Goal: Task Accomplishment & Management: Use online tool/utility

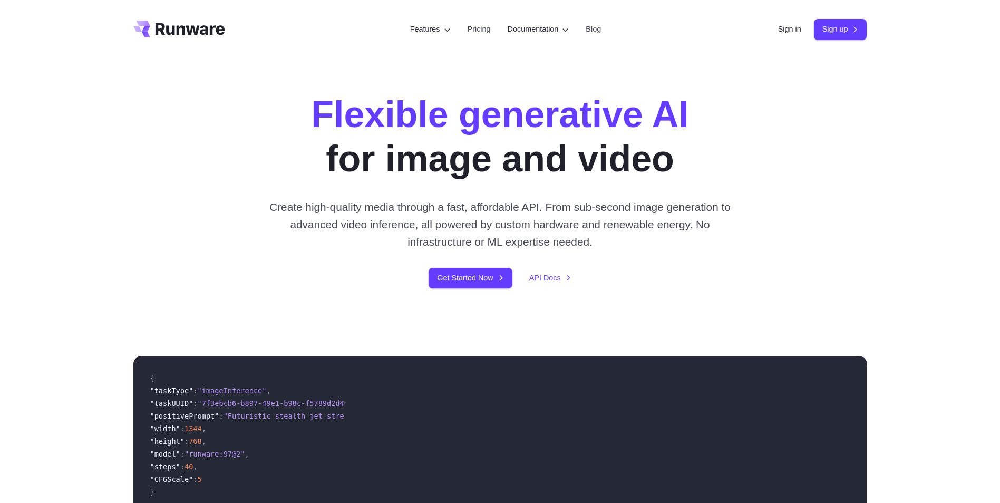
click at [184, 30] on icon "Go to /" at bounding box center [191, 29] width 70 height 12
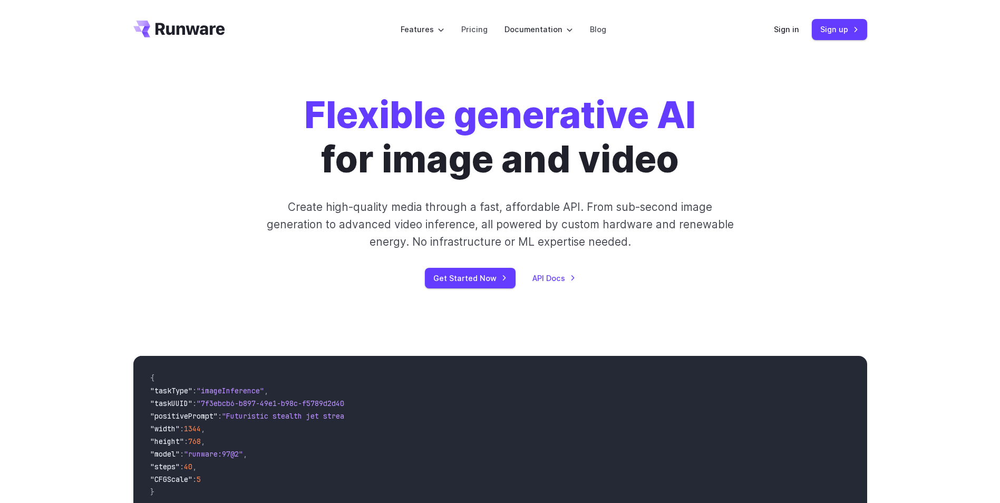
click at [185, 30] on icon "Go to /" at bounding box center [191, 29] width 70 height 12
click at [471, 27] on link "Pricing" at bounding box center [474, 29] width 26 height 12
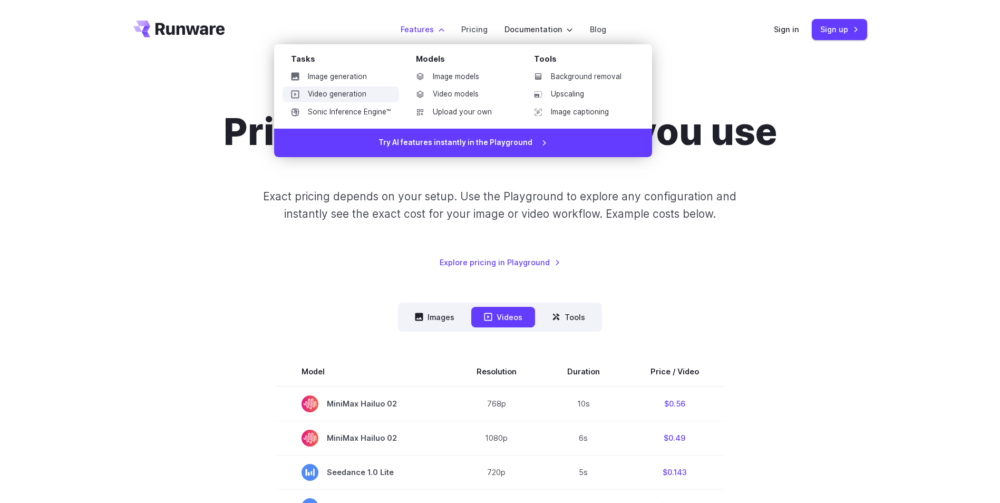
click at [367, 95] on link "Video generation" at bounding box center [341, 94] width 117 height 16
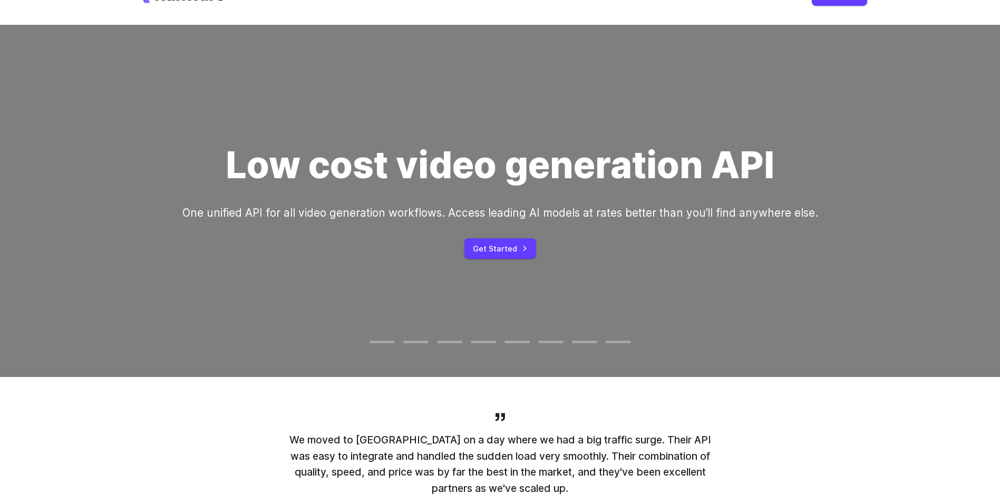
scroll to position [158, 0]
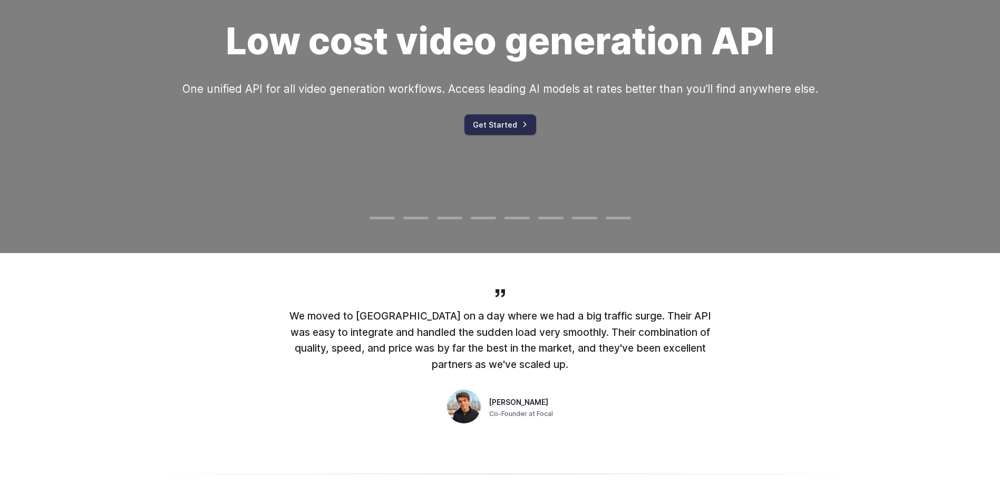
click at [506, 126] on link "Get Started" at bounding box center [501, 124] width 72 height 21
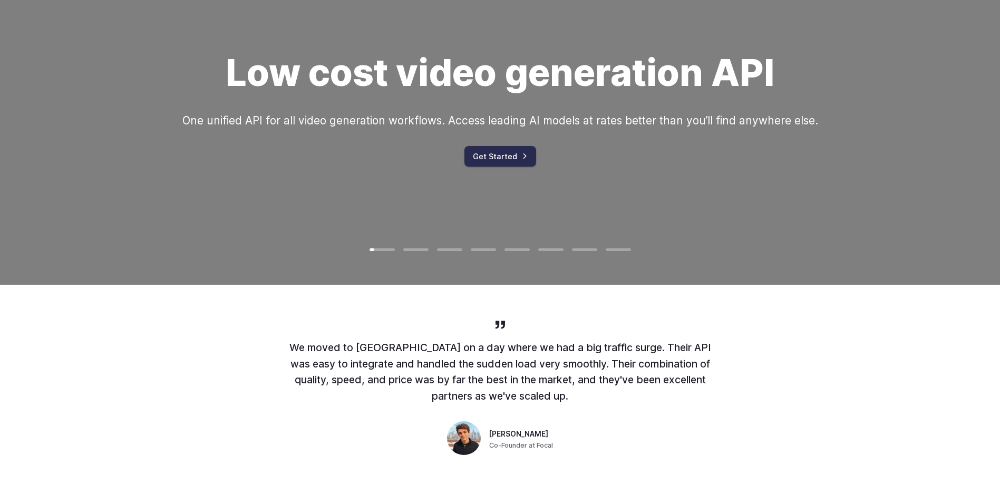
click at [517, 156] on link "Get Started" at bounding box center [501, 156] width 72 height 21
click at [495, 154] on link "Get Started" at bounding box center [501, 156] width 72 height 21
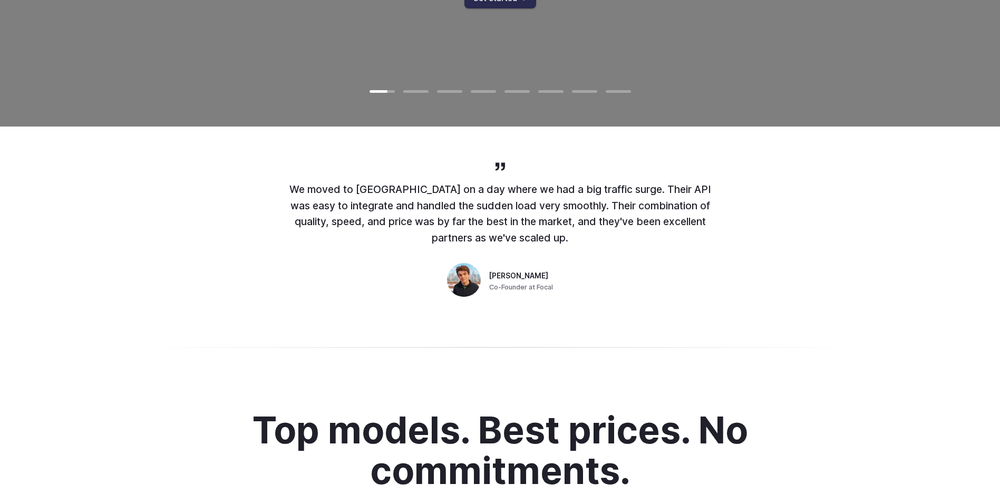
scroll to position [21, 0]
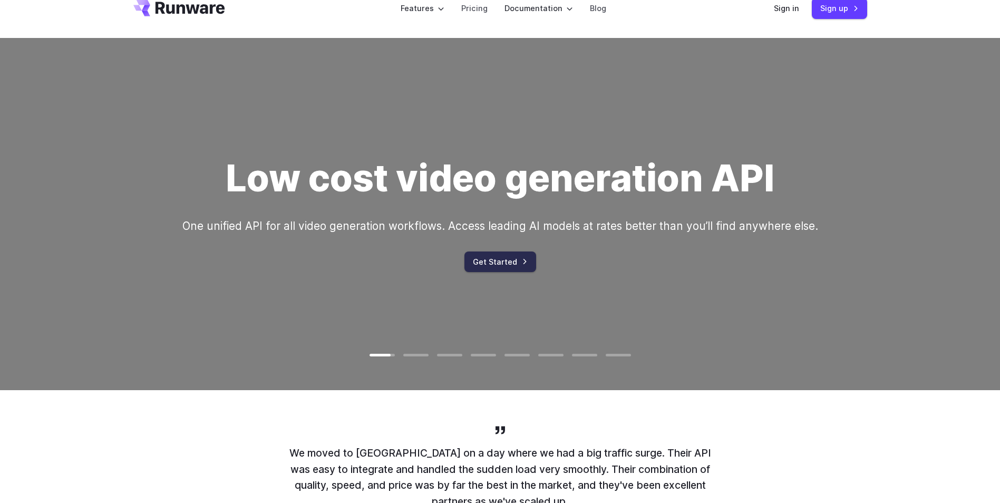
click at [505, 259] on link "Get Started" at bounding box center [501, 262] width 72 height 21
